Goal: Task Accomplishment & Management: Use online tool/utility

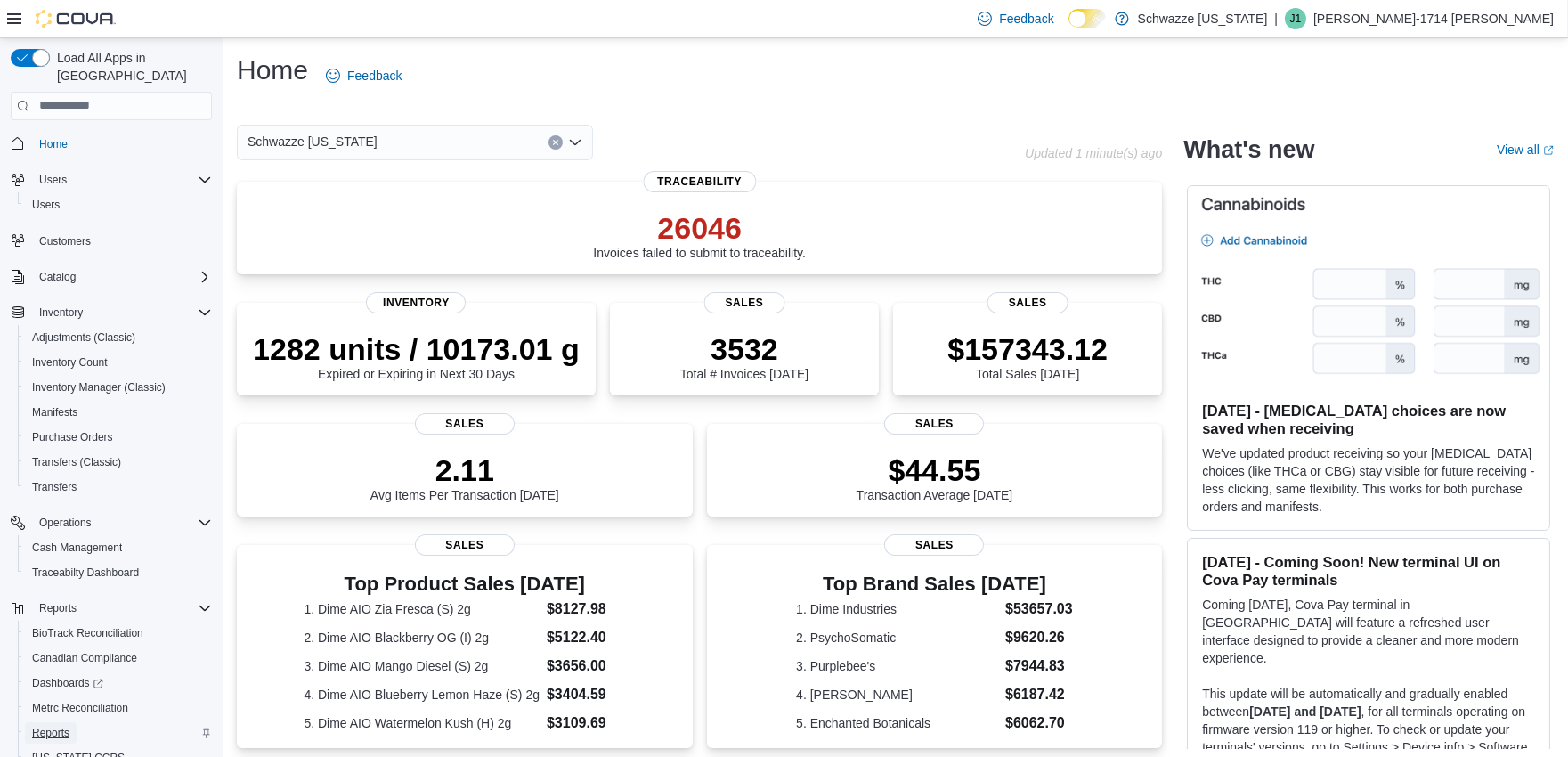
click at [32, 726] on span "Reports" at bounding box center [50, 733] width 37 height 15
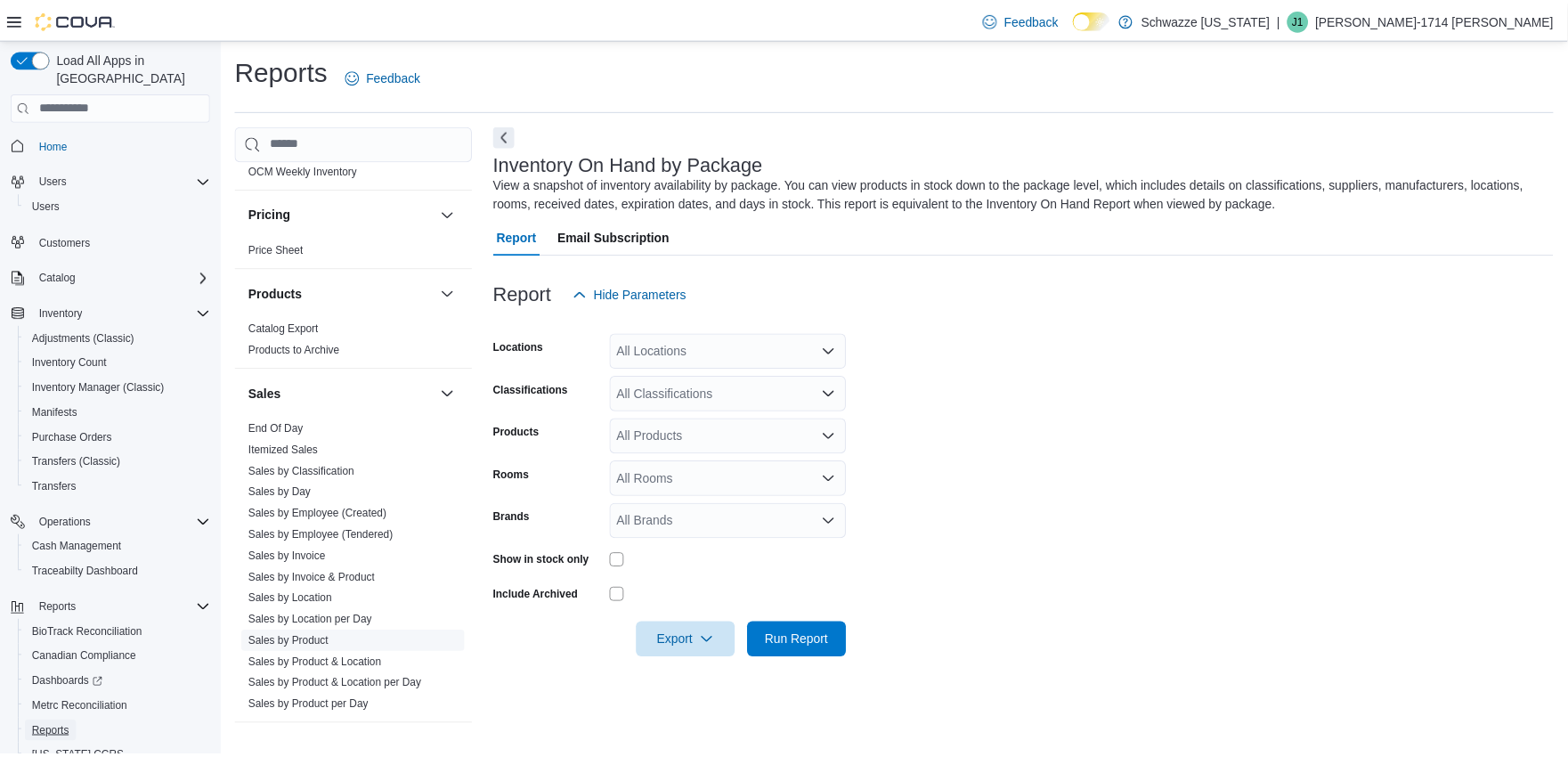
scroll to position [1229, 0]
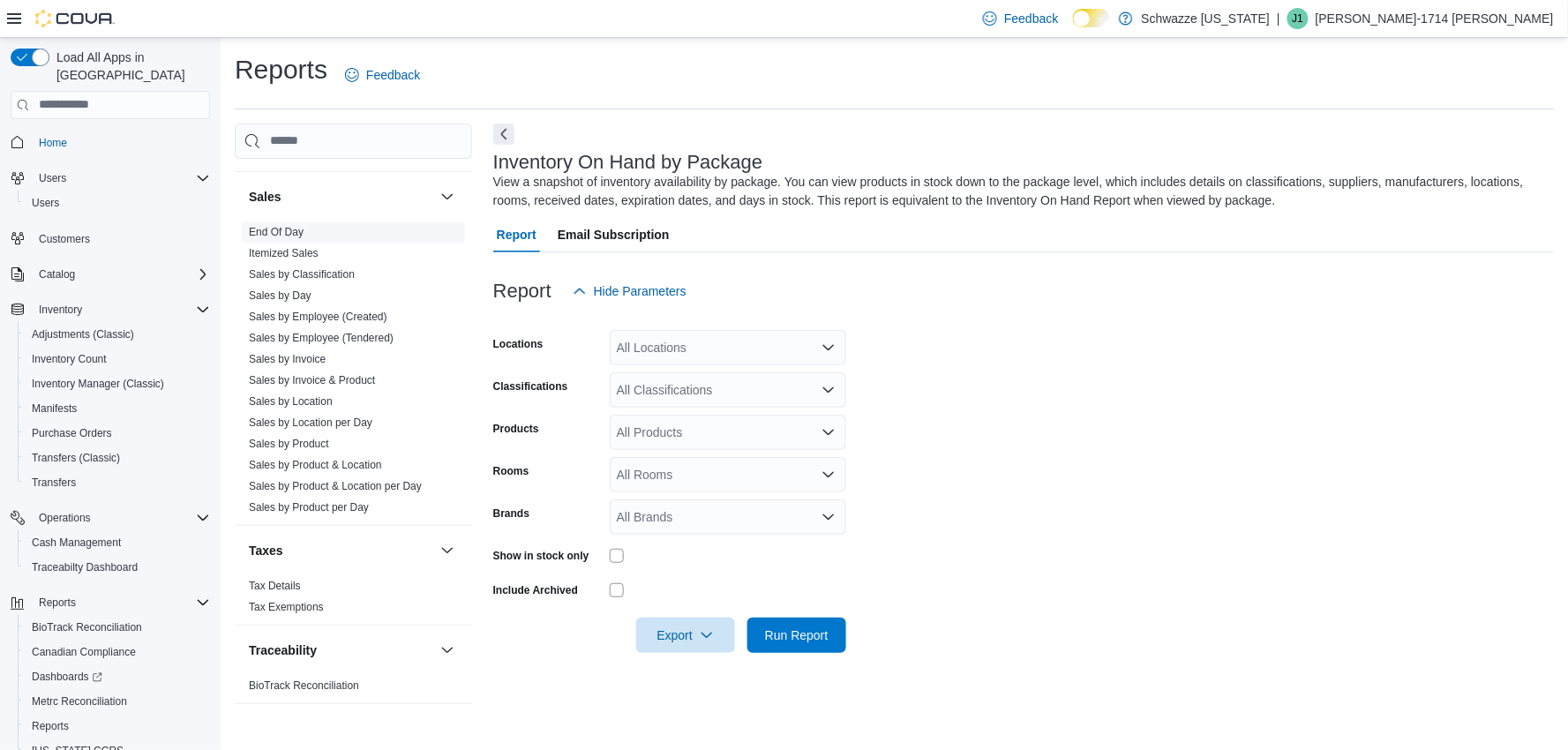
click at [282, 234] on link "End Of Day" at bounding box center [276, 233] width 55 height 13
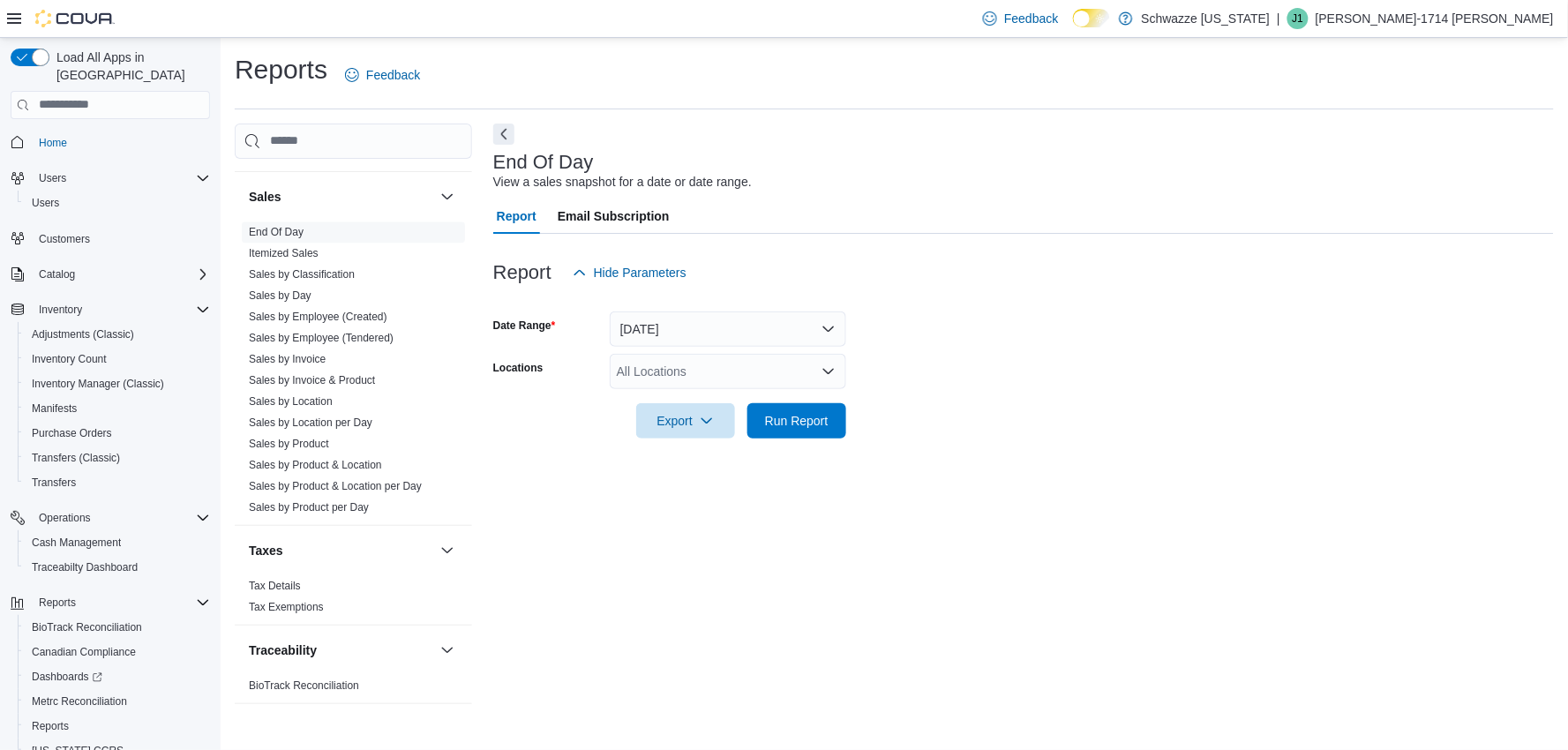
click at [741, 383] on div "All Locations" at bounding box center [727, 371] width 236 height 35
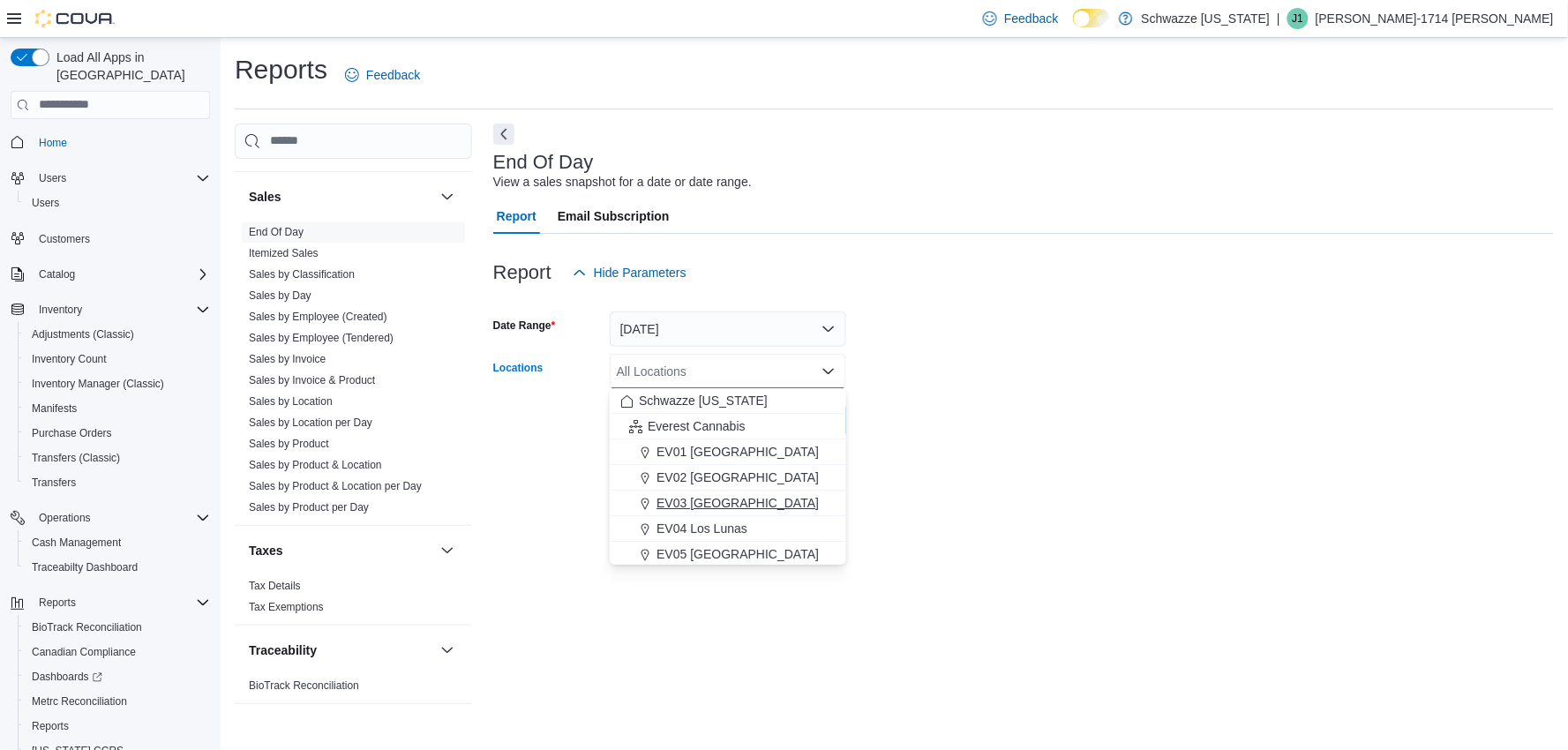
click at [736, 497] on span "EV03 [GEOGRAPHIC_DATA]" at bounding box center [737, 503] width 163 height 18
click at [938, 472] on div "End Of Day View a sales snapshot for a date or date range. Report Email Subscri…" at bounding box center [1023, 423] width 1061 height 598
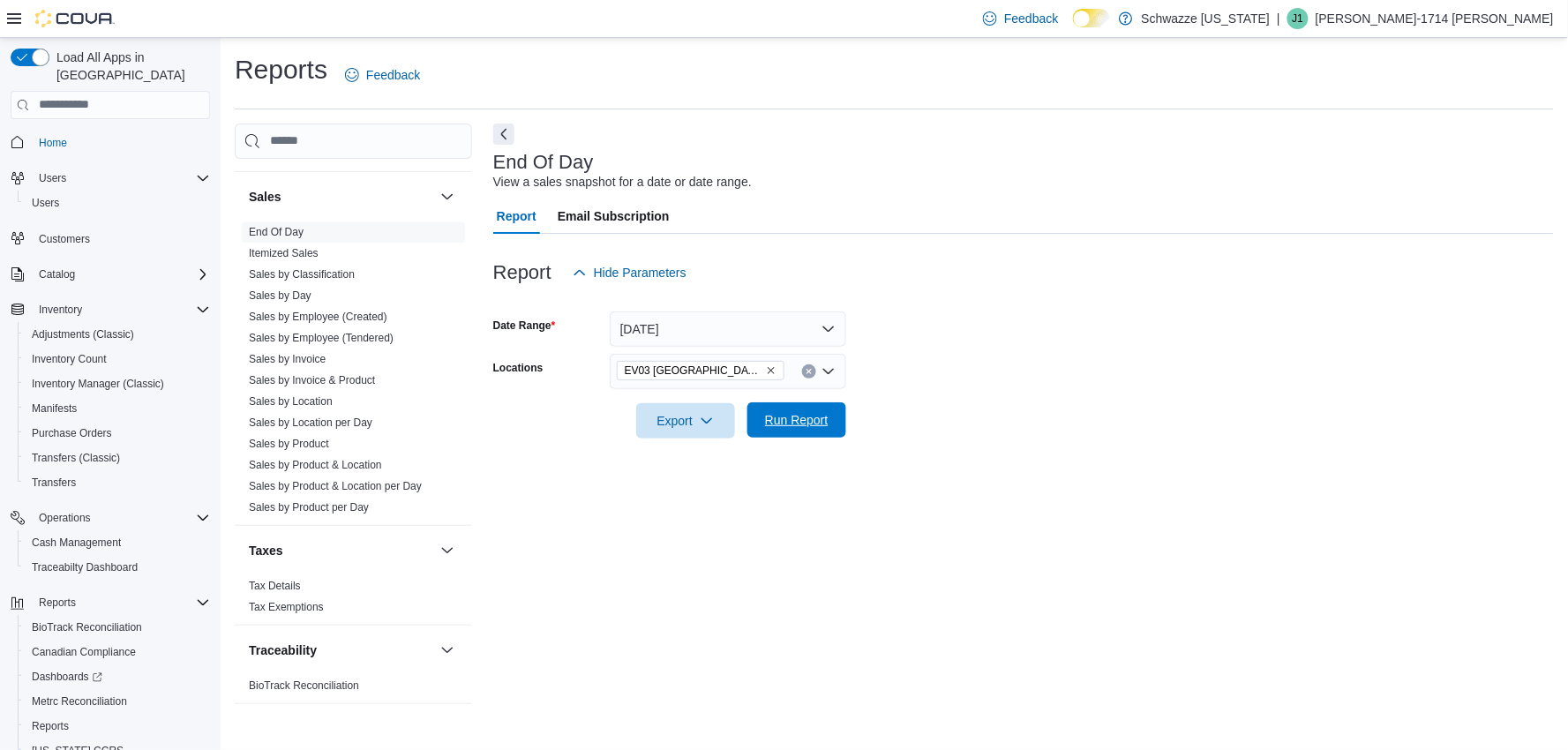
click at [800, 418] on span "Run Report" at bounding box center [797, 420] width 64 height 18
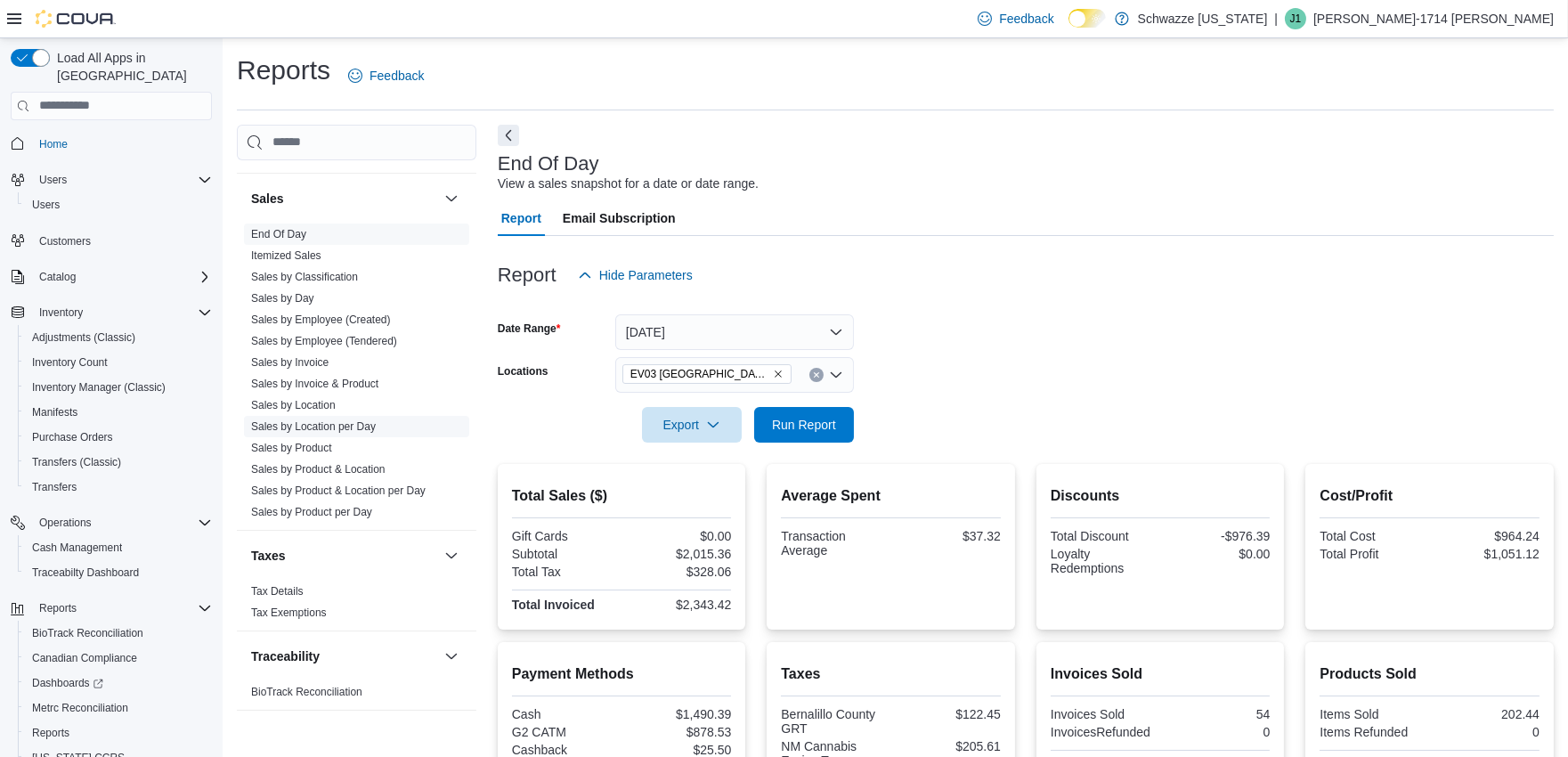
click at [338, 429] on link "Sales by Location per Day" at bounding box center [314, 427] width 125 height 13
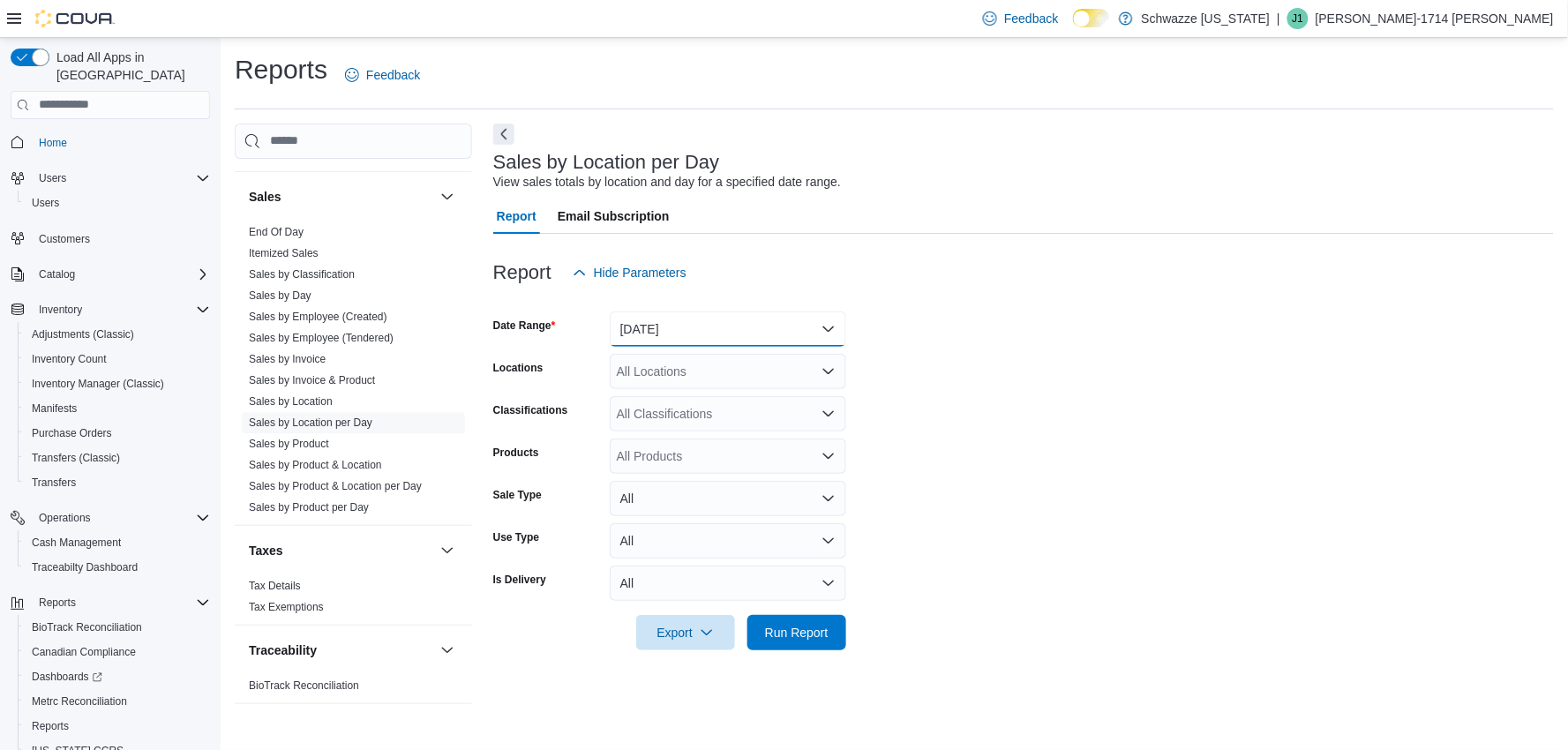
click at [788, 314] on button "[DATE]" at bounding box center [727, 329] width 236 height 35
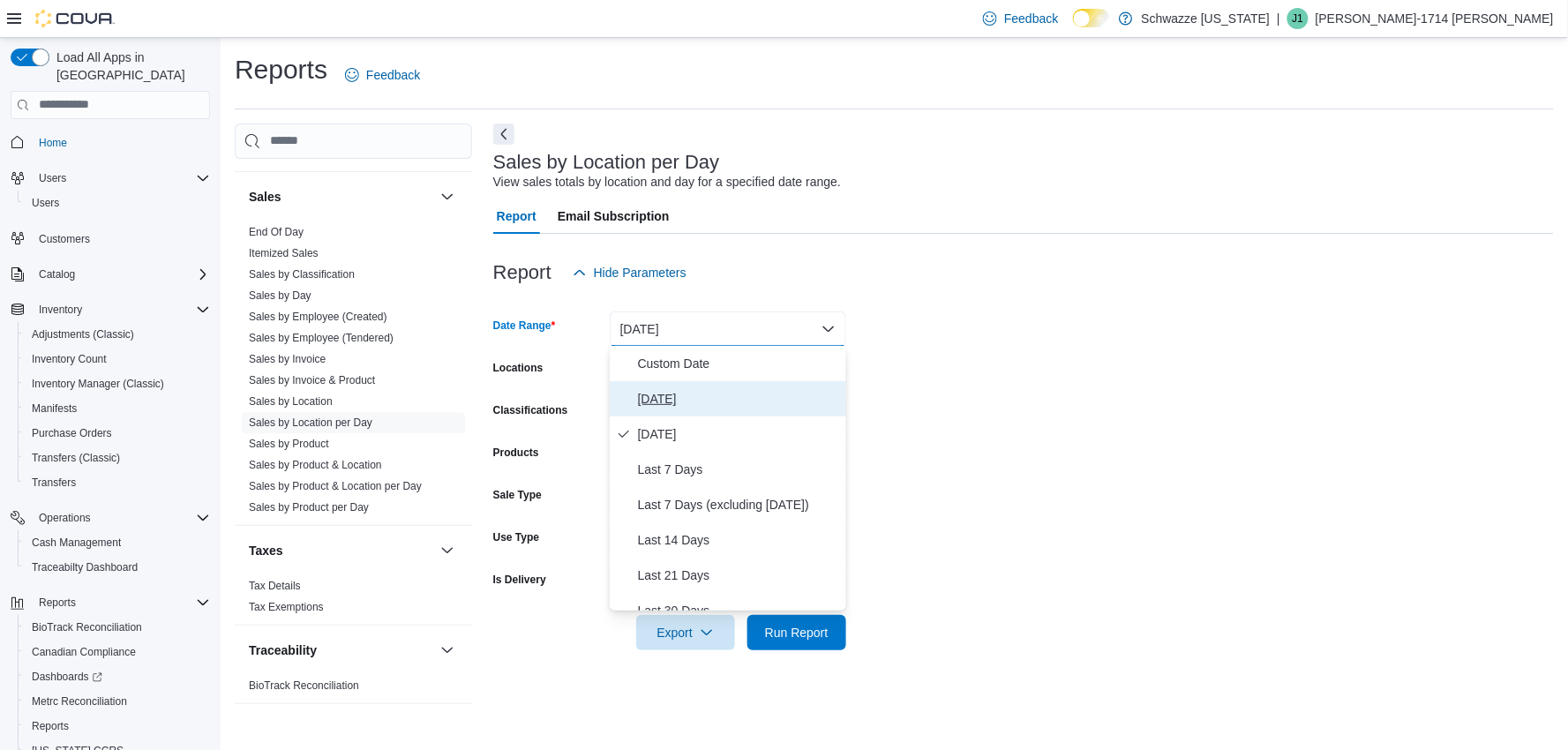
click at [668, 398] on span "[DATE]" at bounding box center [738, 399] width 201 height 22
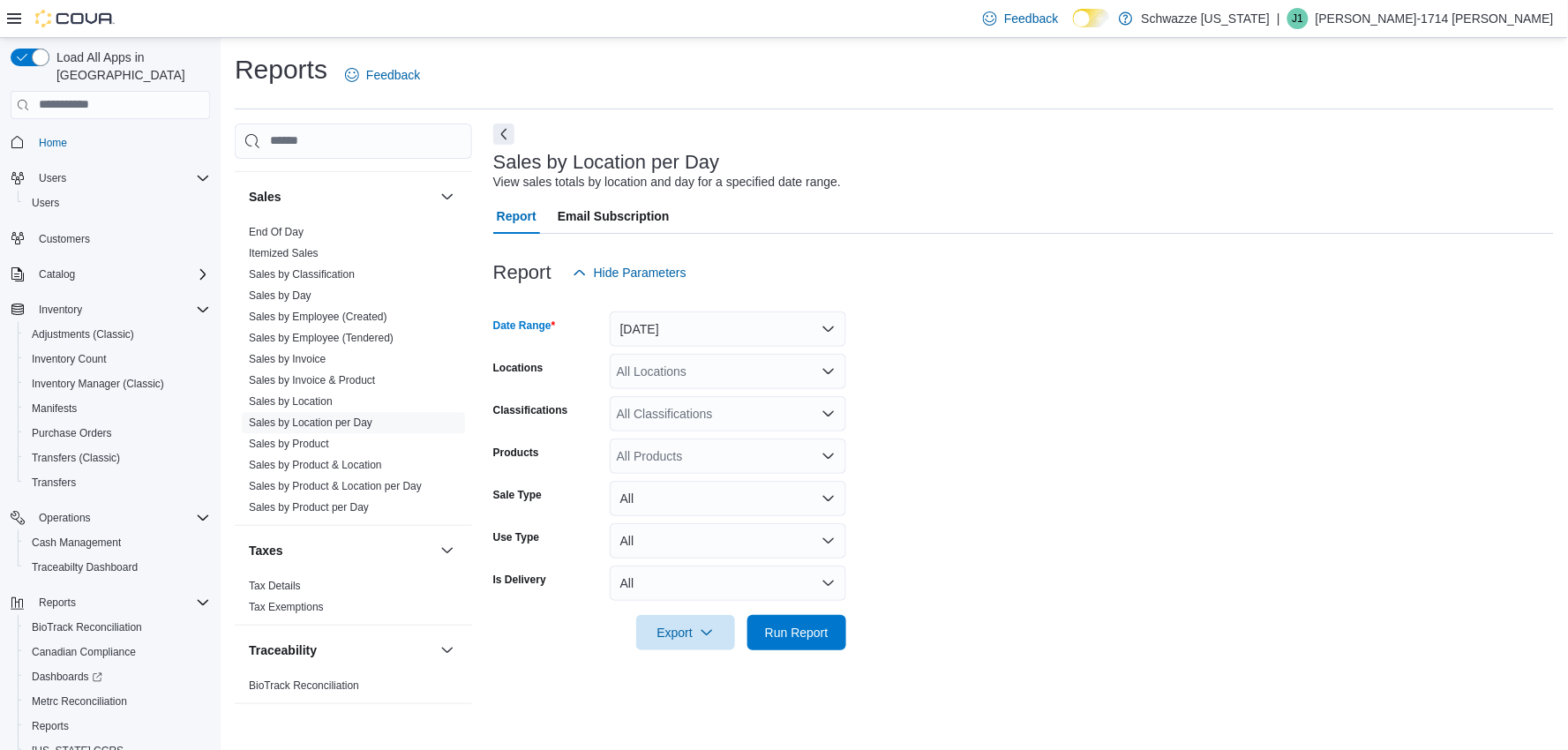
click at [934, 399] on form "Date Range [DATE] Locations All Locations Classifications All Classifications P…" at bounding box center [1023, 470] width 1061 height 360
click at [823, 375] on icon "Open list of options" at bounding box center [829, 372] width 14 height 14
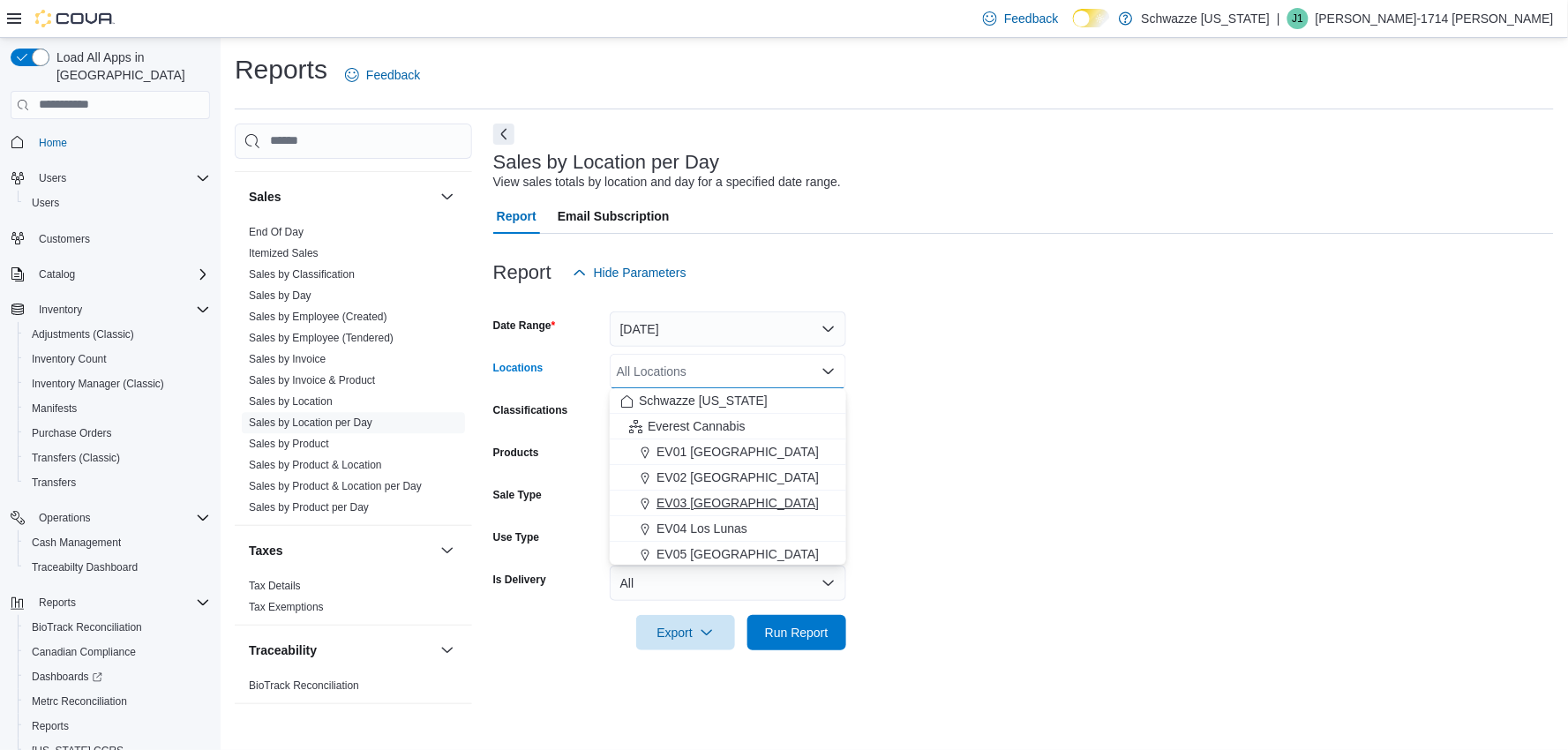
click at [752, 499] on span "EV03 [GEOGRAPHIC_DATA]" at bounding box center [737, 503] width 163 height 18
click at [921, 481] on form "Date Range [DATE] Locations [GEOGRAPHIC_DATA] [GEOGRAPHIC_DATA] box. Selected. …" at bounding box center [1023, 470] width 1061 height 360
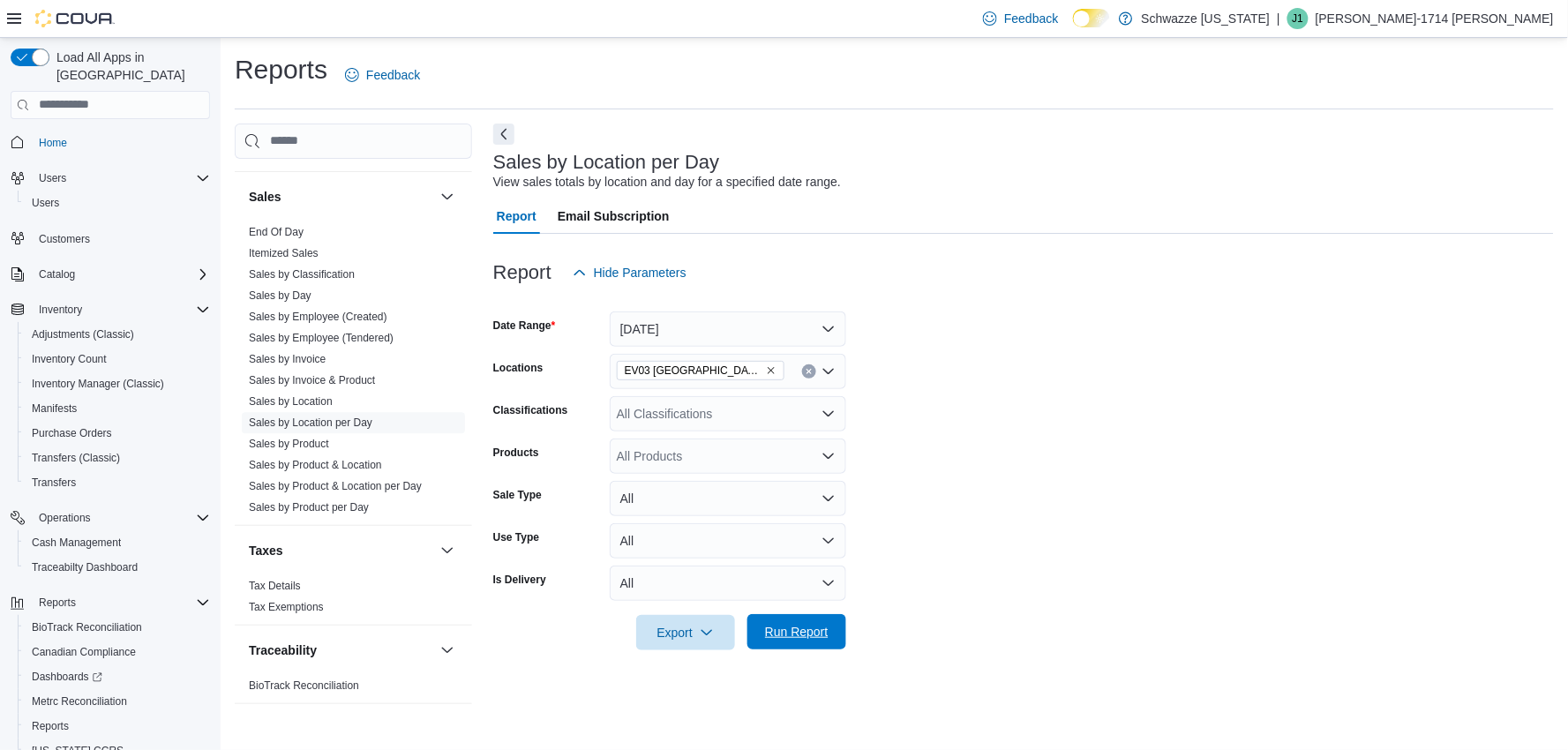
click at [797, 636] on span "Run Report" at bounding box center [797, 632] width 64 height 18
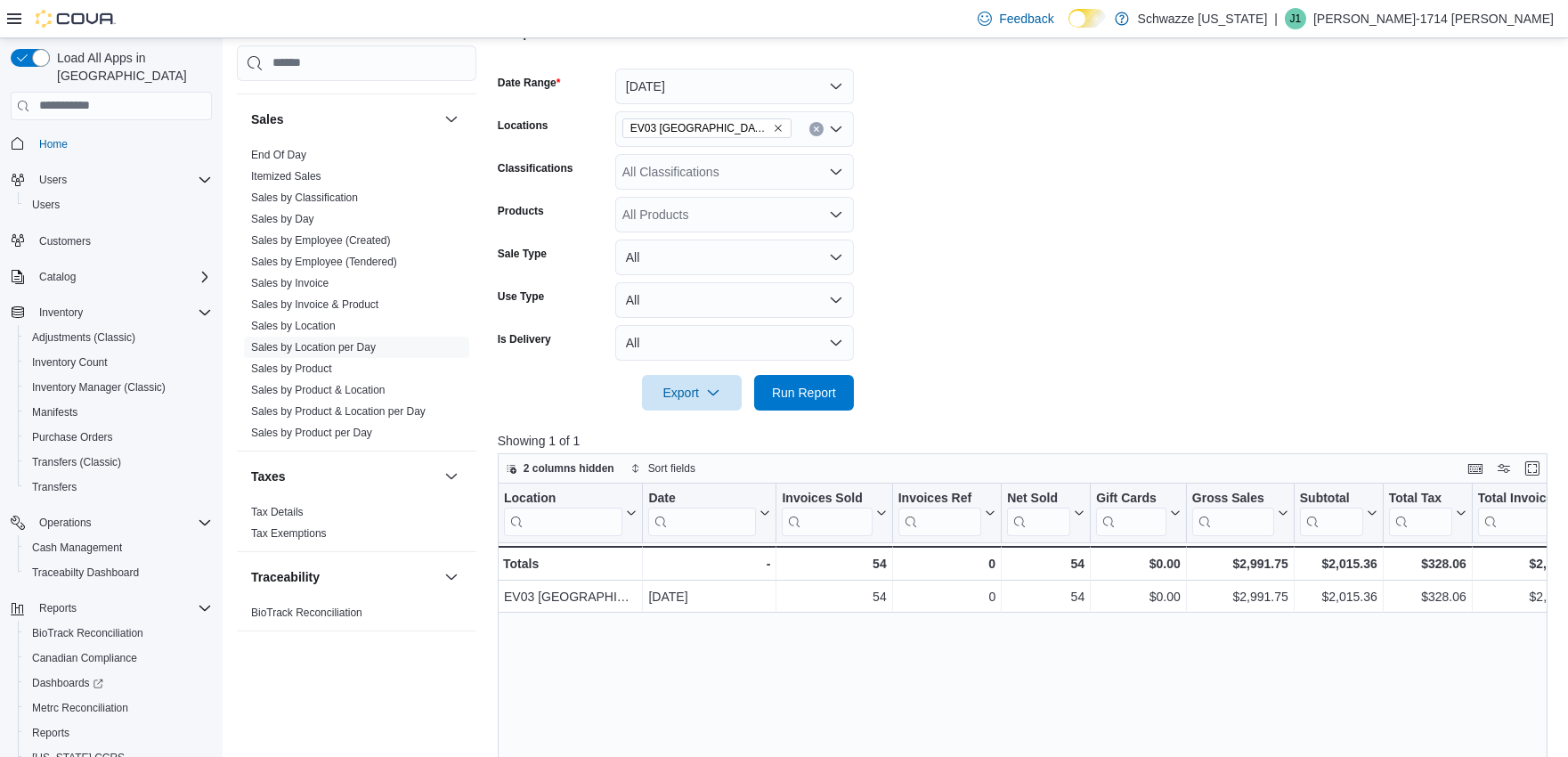
scroll to position [296, 0]
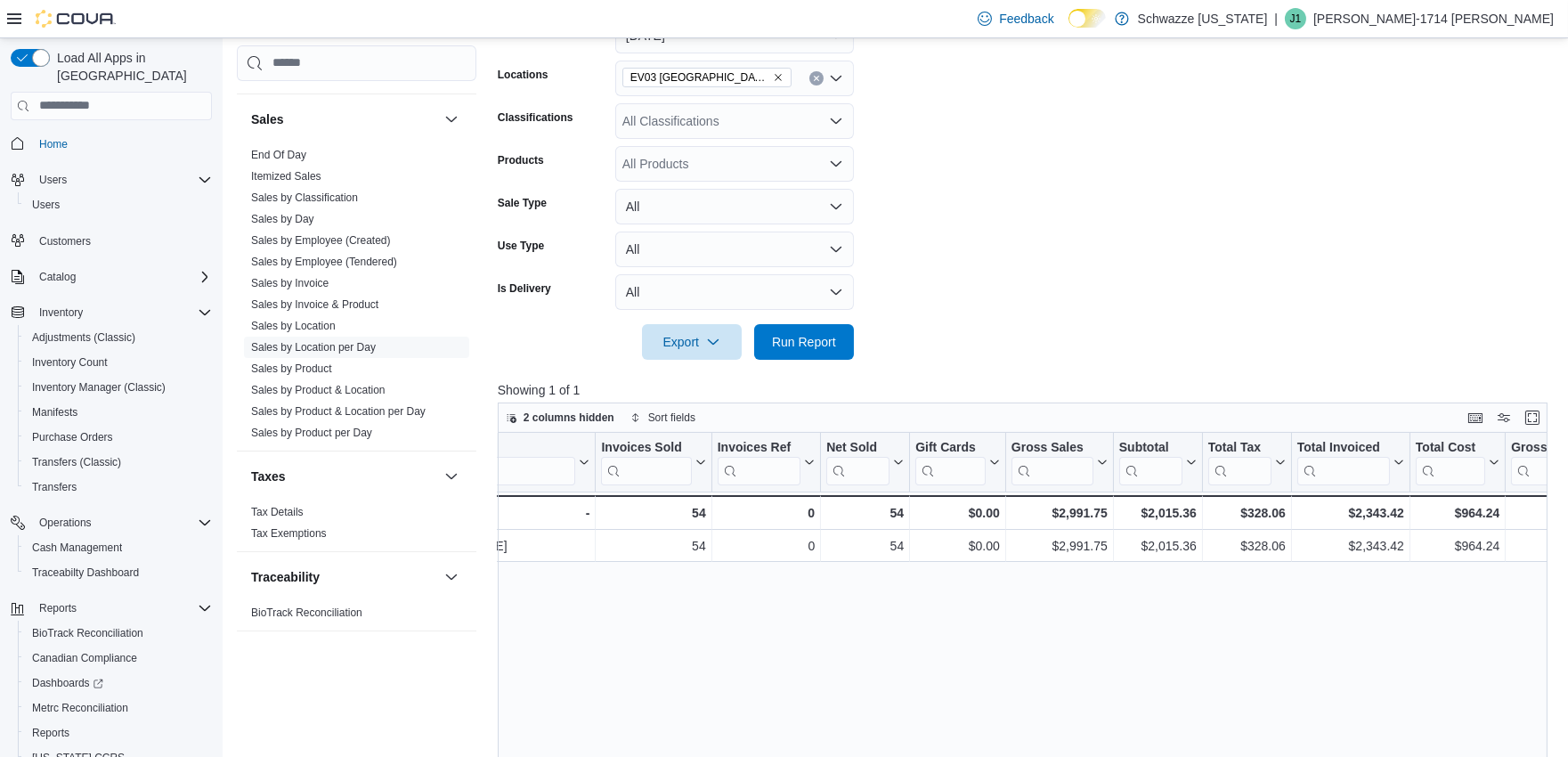
drag, startPoint x: 903, startPoint y: 677, endPoint x: 981, endPoint y: 675, distance: 78.0
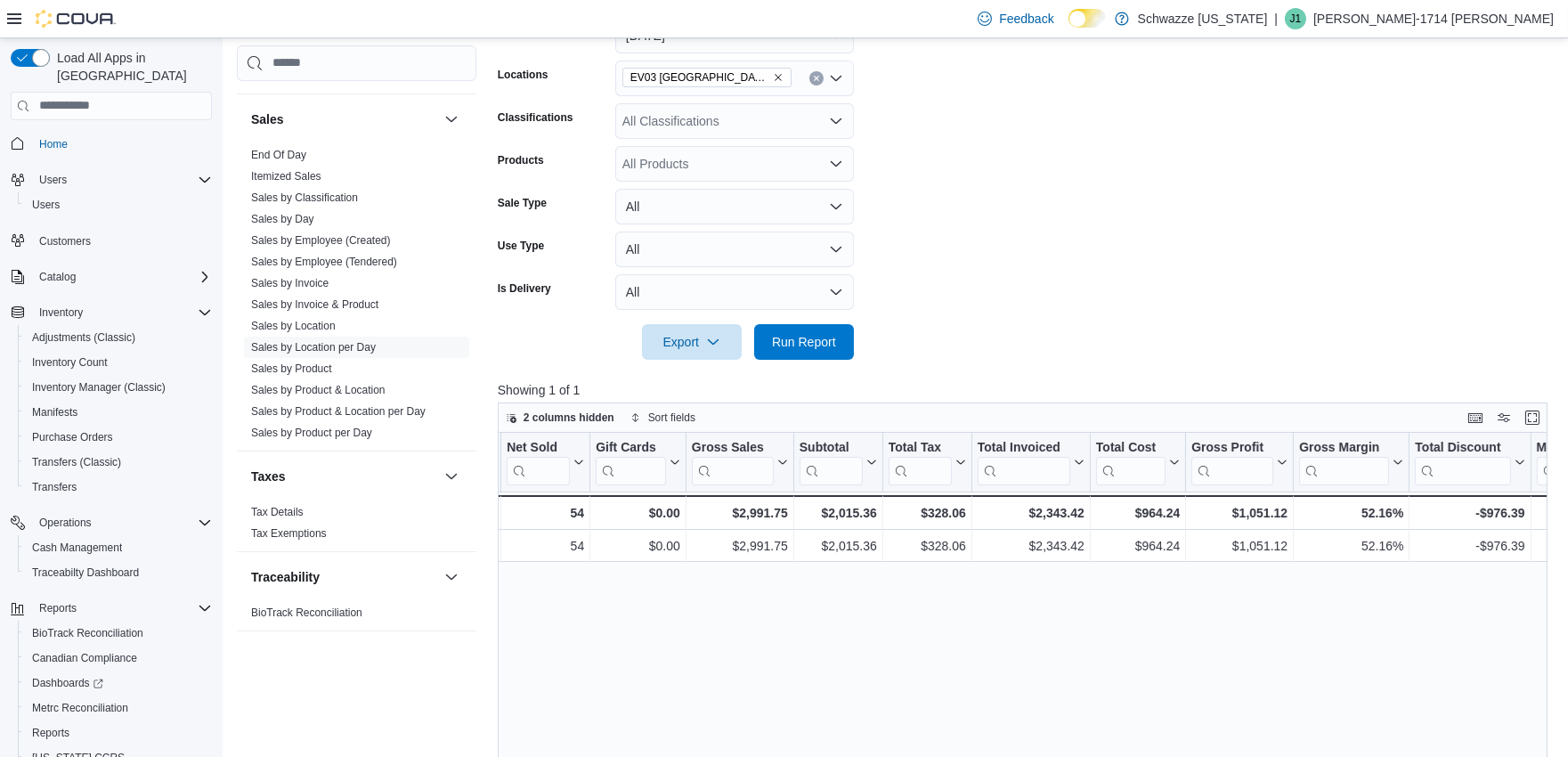
drag, startPoint x: 1031, startPoint y: 669, endPoint x: 1090, endPoint y: 671, distance: 59.0
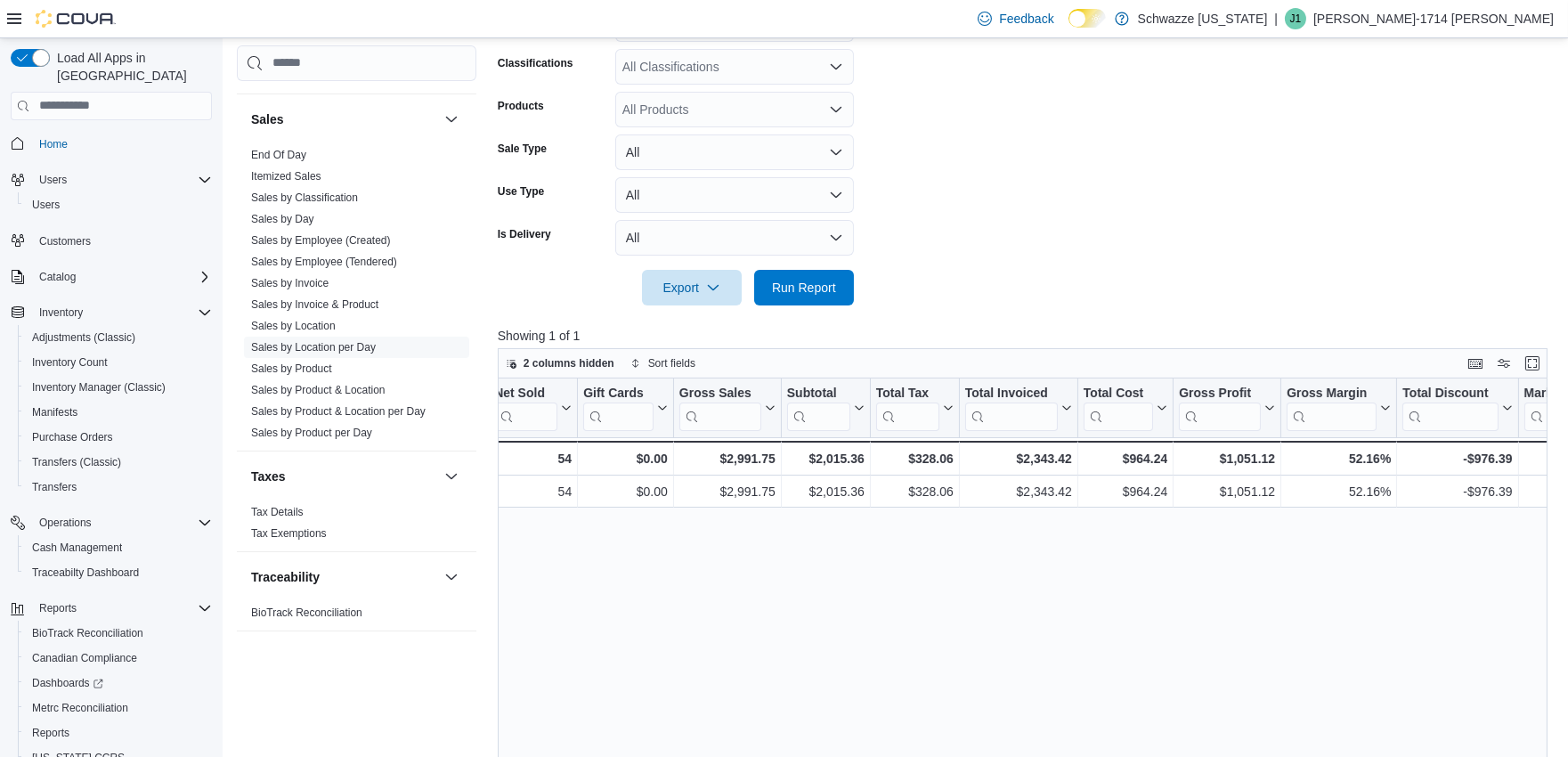
scroll to position [395, 0]
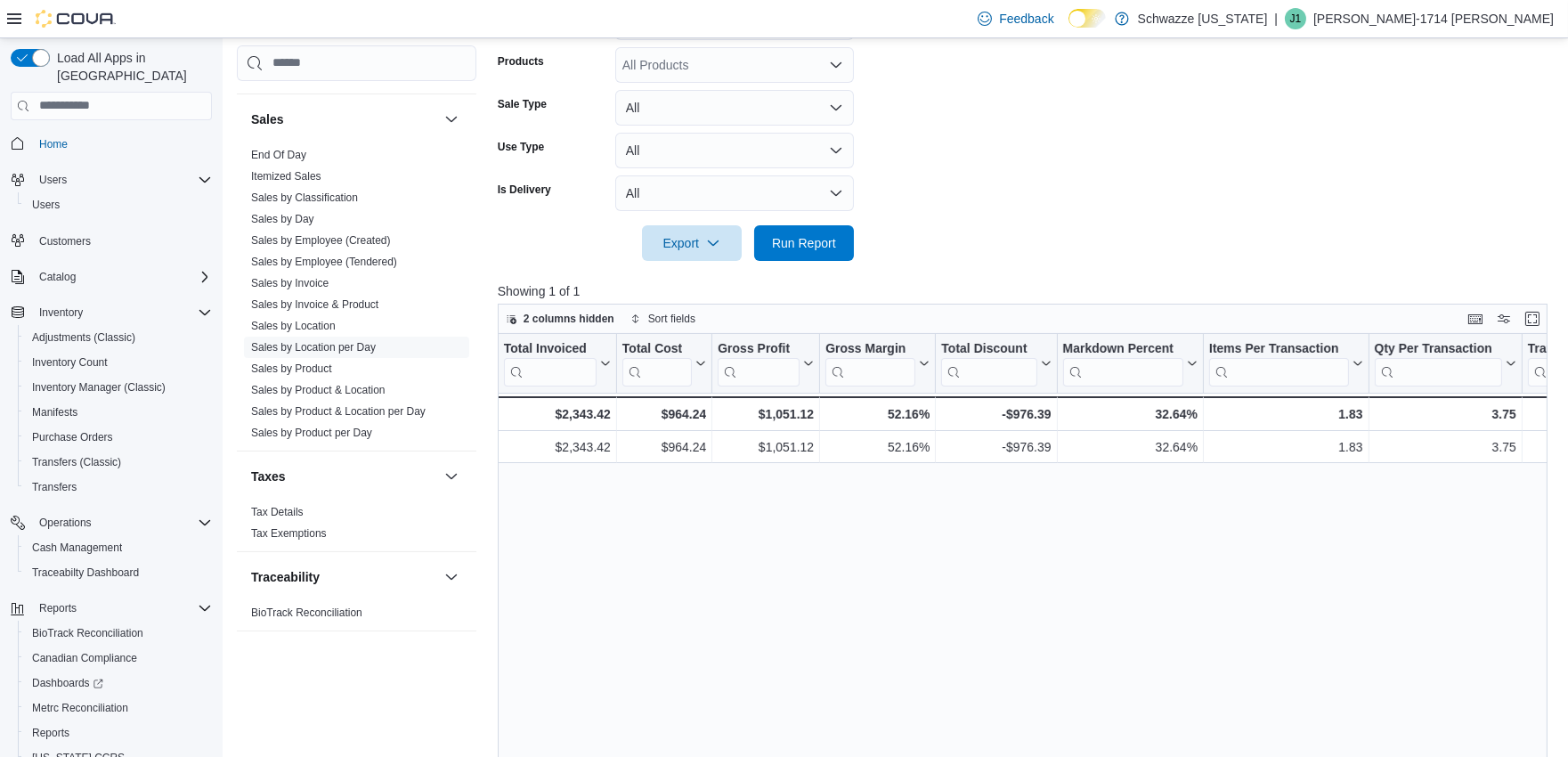
drag, startPoint x: 1106, startPoint y: 666, endPoint x: 1186, endPoint y: 654, distance: 80.9
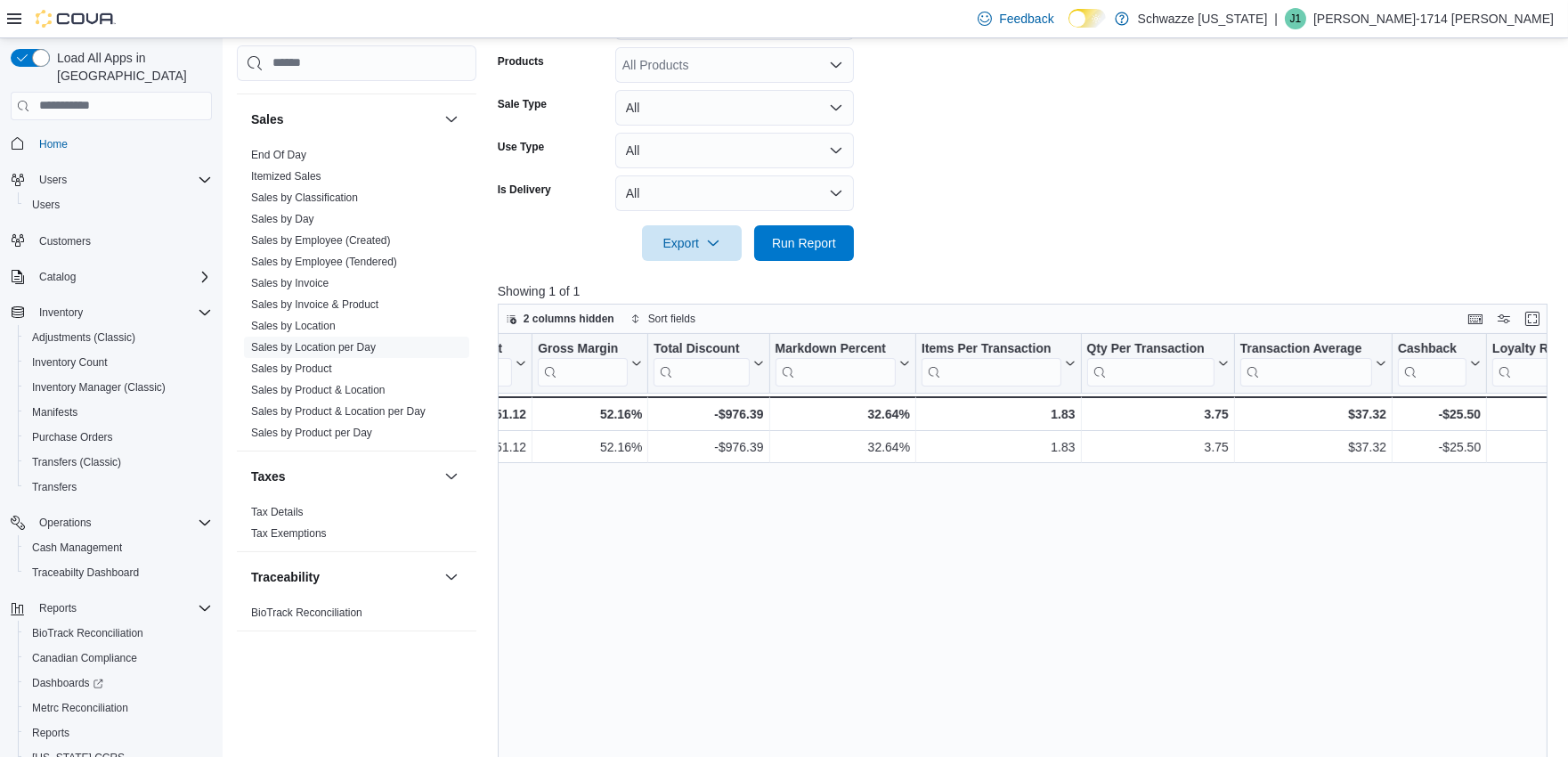
drag, startPoint x: 1055, startPoint y: 659, endPoint x: 1147, endPoint y: 659, distance: 92.0
